Goal: Task Accomplishment & Management: Use online tool/utility

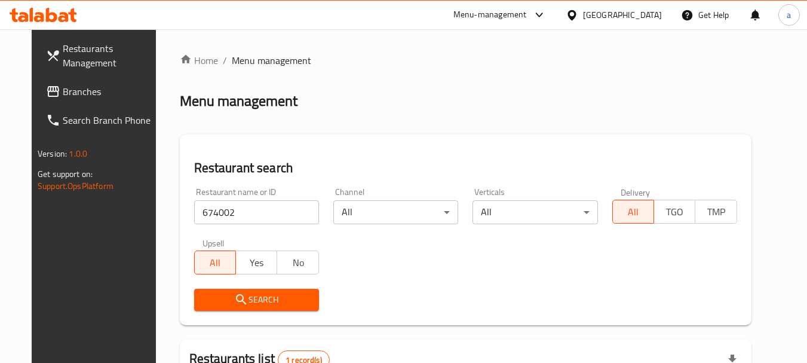
click at [652, 13] on div "[GEOGRAPHIC_DATA]" at bounding box center [622, 14] width 79 height 13
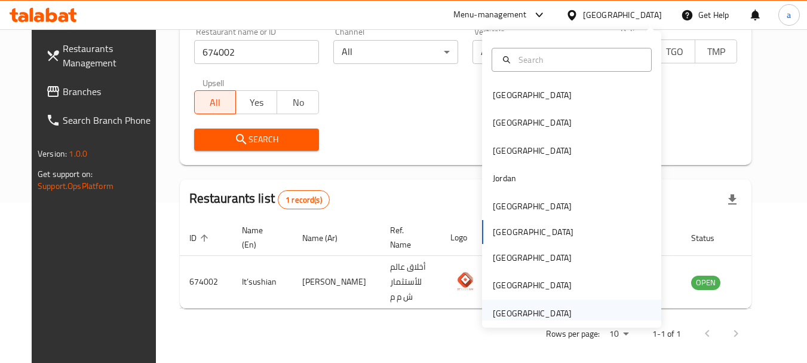
click at [529, 309] on div "[GEOGRAPHIC_DATA]" at bounding box center [532, 312] width 79 height 13
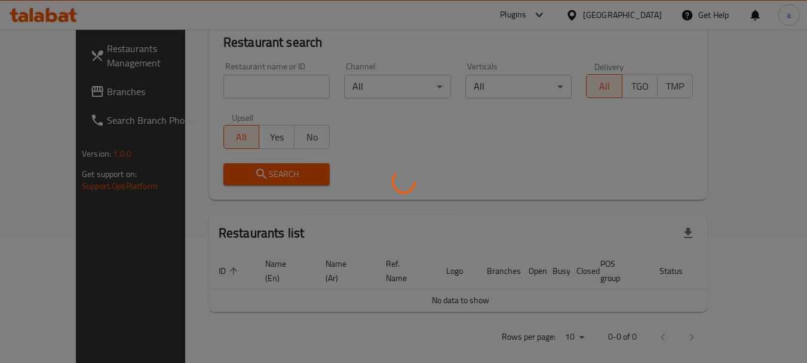
scroll to position [160, 0]
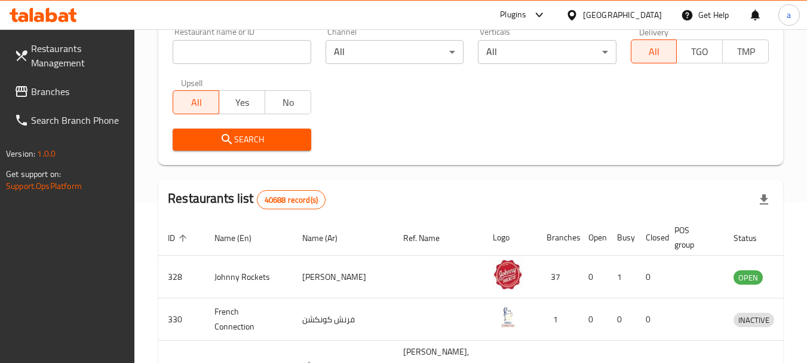
click at [60, 94] on span "Branches" at bounding box center [78, 91] width 94 height 14
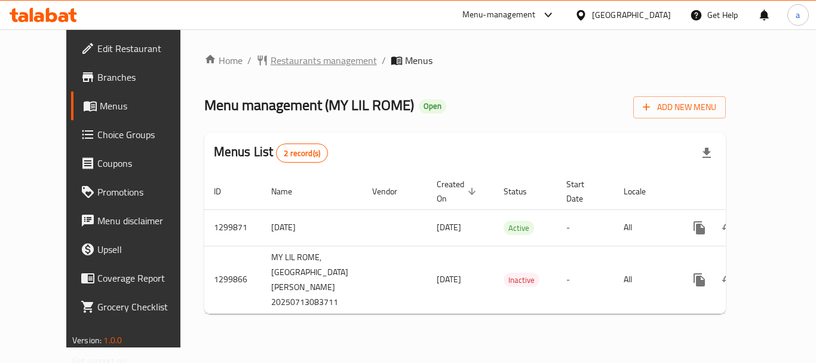
click at [278, 61] on span "Restaurants management" at bounding box center [324, 60] width 106 height 14
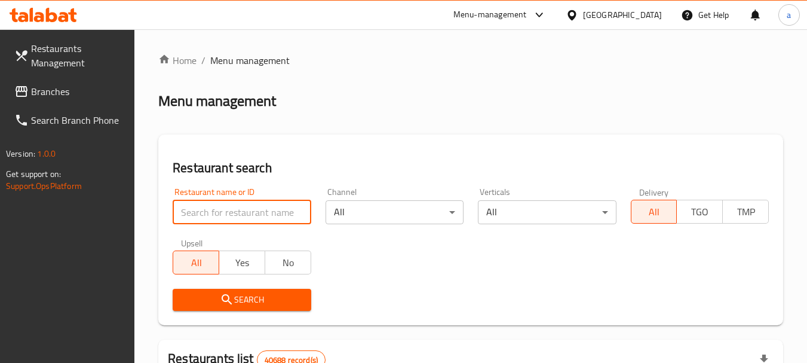
click at [242, 220] on input "search" at bounding box center [242, 212] width 138 height 24
paste input "701544"
type input "701544"
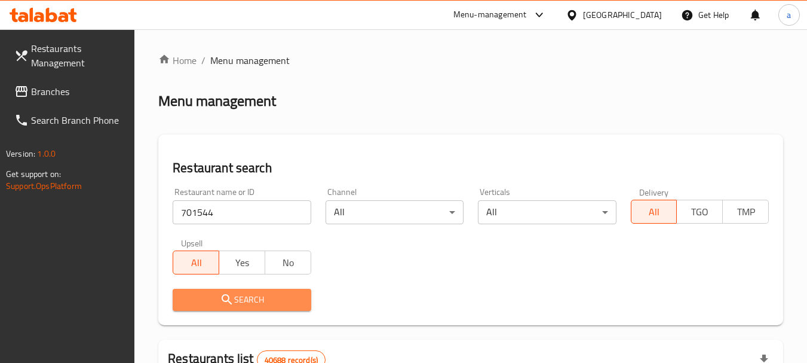
click at [225, 293] on icon "submit" at bounding box center [227, 299] width 14 height 14
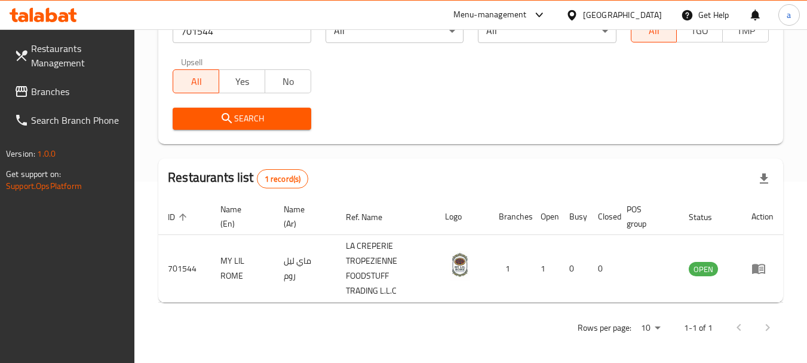
scroll to position [185, 0]
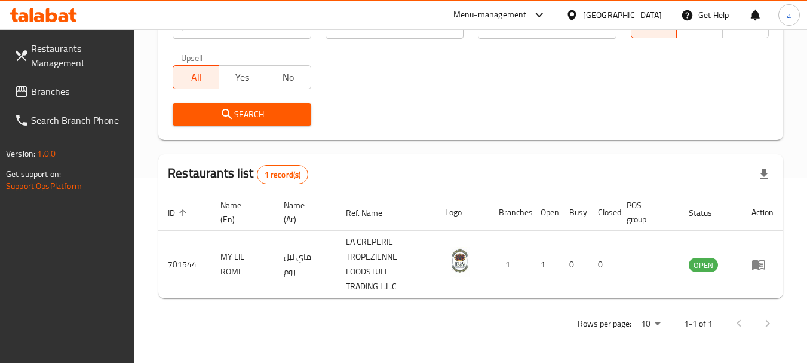
click at [637, 17] on div "[GEOGRAPHIC_DATA]" at bounding box center [622, 14] width 79 height 13
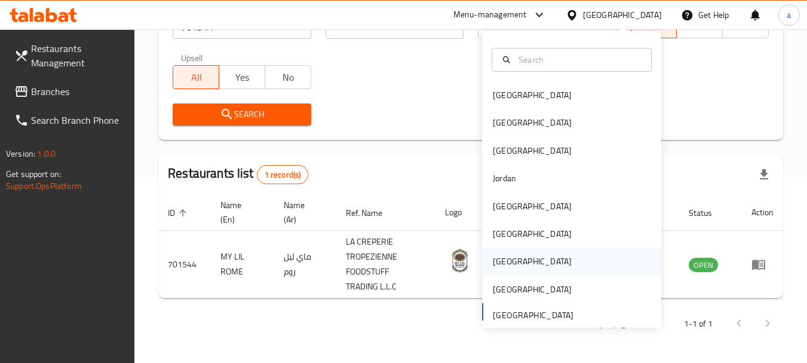
click at [494, 262] on div "[GEOGRAPHIC_DATA]" at bounding box center [532, 260] width 79 height 13
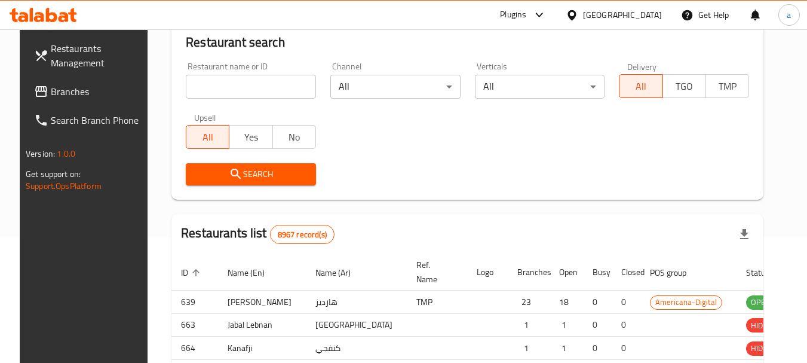
scroll to position [185, 0]
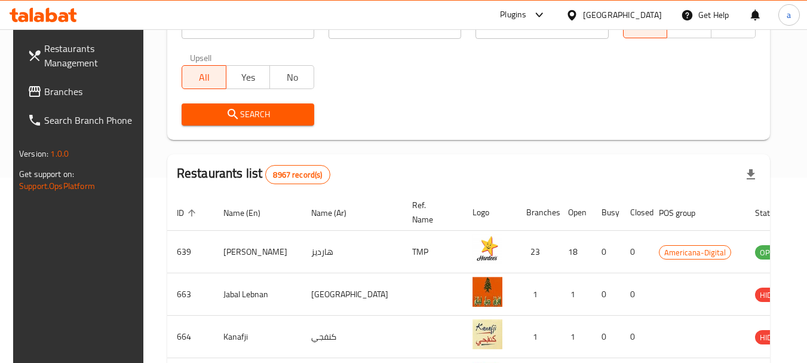
click at [77, 91] on span "Branches" at bounding box center [91, 91] width 94 height 14
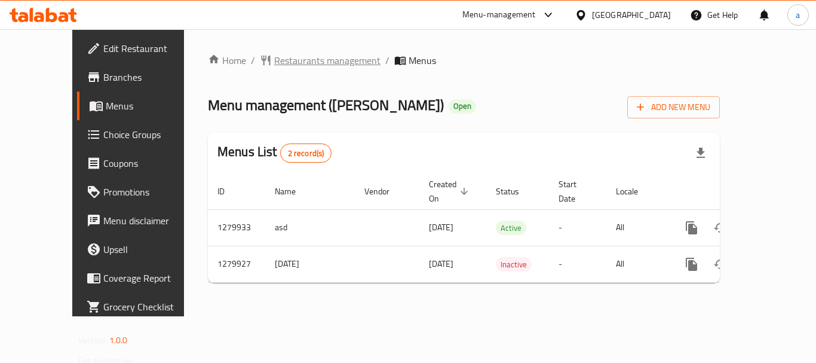
click at [274, 60] on span "Restaurants management" at bounding box center [327, 60] width 106 height 14
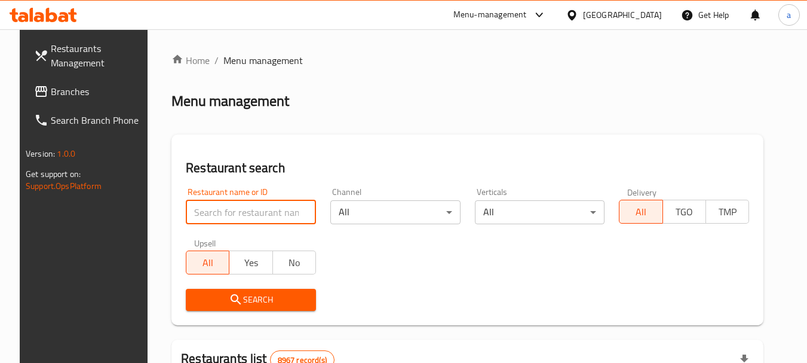
click at [253, 214] on input "search" at bounding box center [251, 212] width 130 height 24
paste input "693523"
type input "693523"
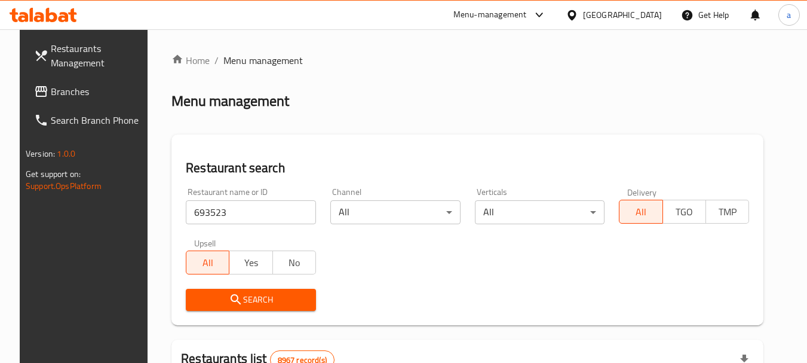
click at [237, 295] on span "Search" at bounding box center [250, 299] width 111 height 15
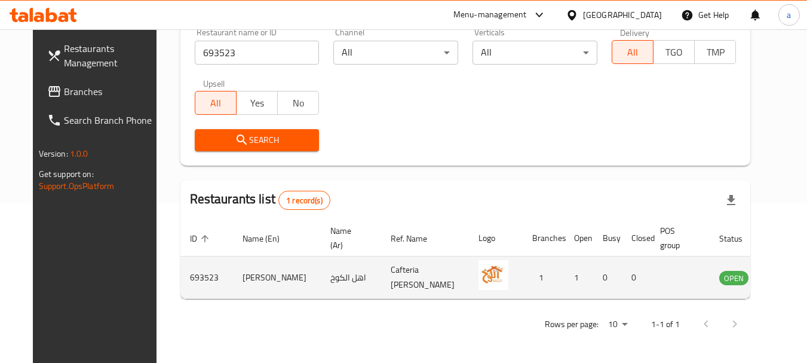
scroll to position [160, 0]
